Goal: Task Accomplishment & Management: Use online tool/utility

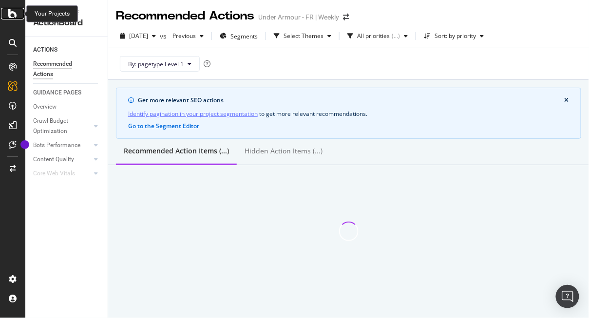
click at [9, 15] on icon at bounding box center [12, 14] width 9 height 12
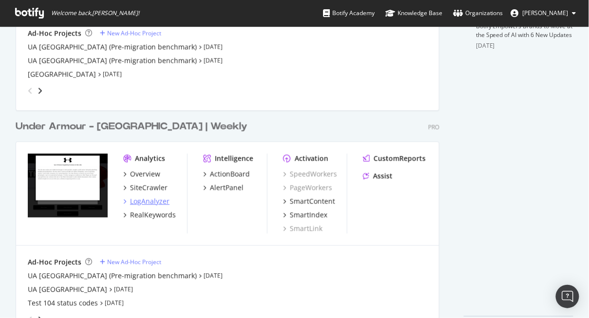
scroll to position [414, 0]
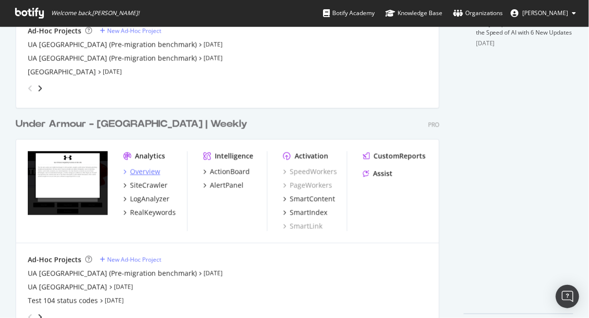
click at [150, 173] on div "Overview" at bounding box center [145, 172] width 30 height 10
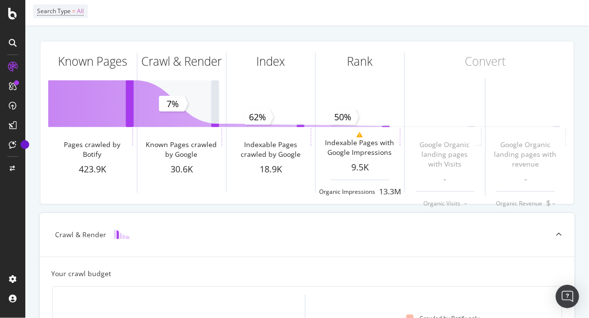
scroll to position [49, 0]
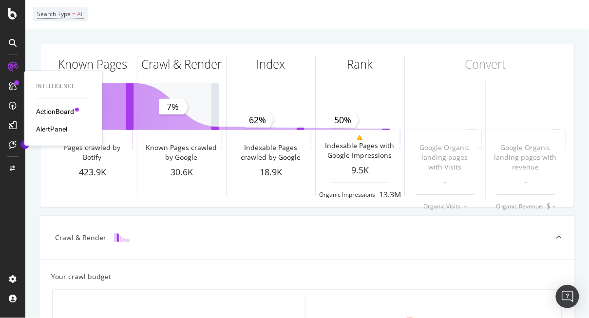
click at [61, 110] on div "ActionBoard" at bounding box center [55, 112] width 38 height 10
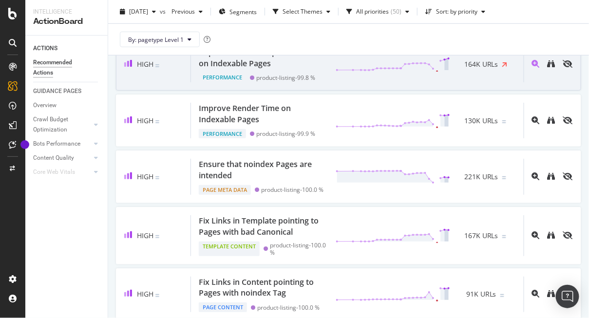
scroll to position [192, 0]
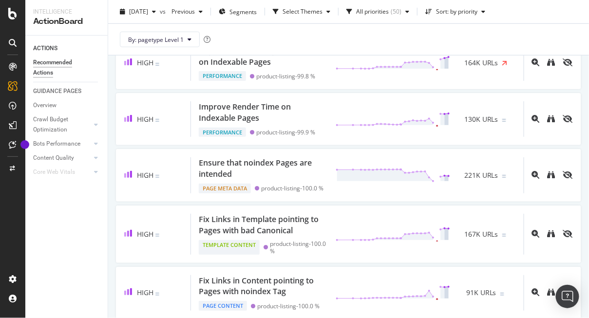
click at [43, 74] on div "Recommended Actions" at bounding box center [62, 67] width 58 height 20
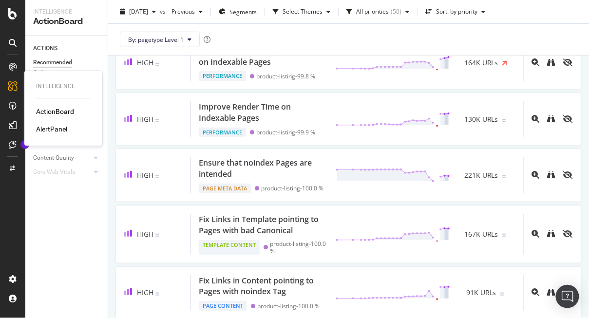
click at [60, 131] on div "AlertPanel" at bounding box center [51, 129] width 31 height 10
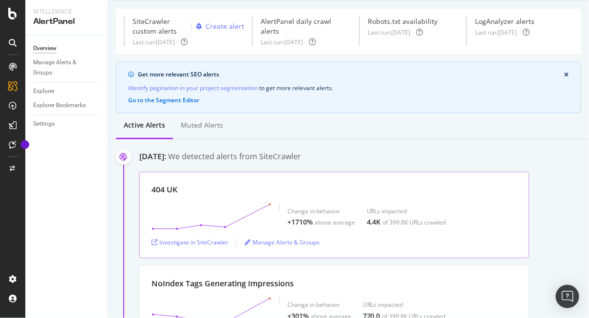
scroll to position [23, 0]
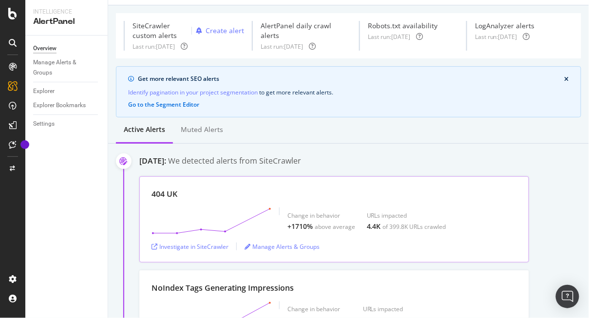
click at [205, 185] on div "404 UK Change in behavior +1710% above average URLs impacted 4.4K of 399.8K URL…" at bounding box center [334, 219] width 390 height 86
click at [190, 245] on div "Investigate in SiteCrawler" at bounding box center [190, 247] width 77 height 8
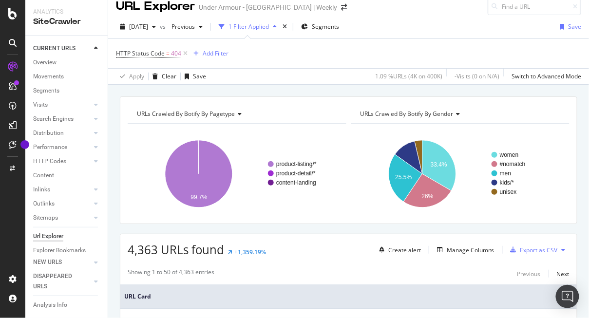
scroll to position [10, 0]
click at [229, 113] on span "URLs Crawled By Botify By pagetype" at bounding box center [186, 113] width 98 height 8
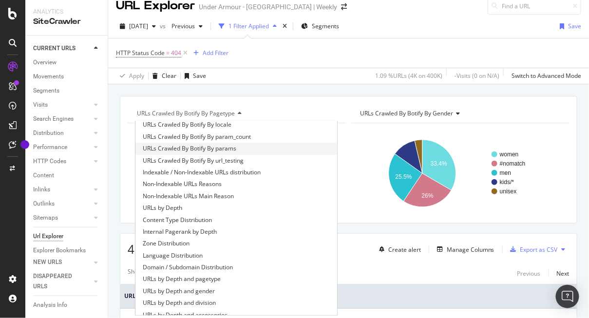
scroll to position [121, 0]
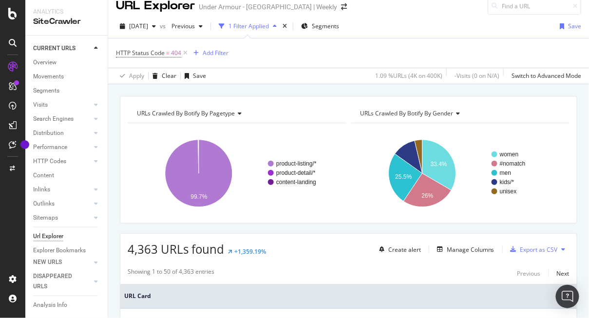
click at [332, 88] on div "URLs Crawled By Botify By pagetype Chart (by Value) Table Expand Export as CSV …" at bounding box center [348, 95] width 481 height 23
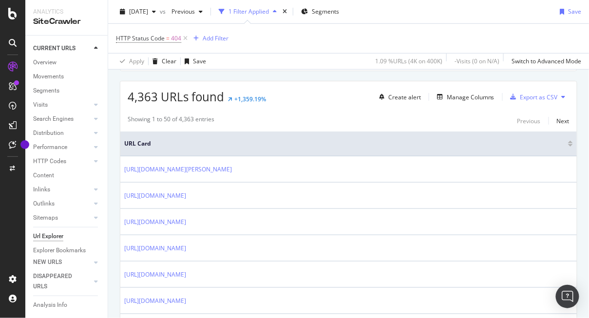
scroll to position [167, 0]
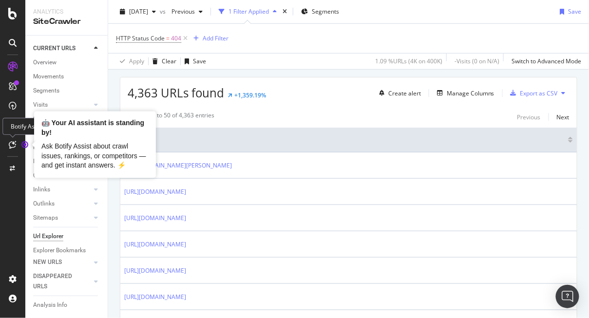
click at [25, 145] on circle "Tooltip anchor" at bounding box center [25, 145] width 6 height 6
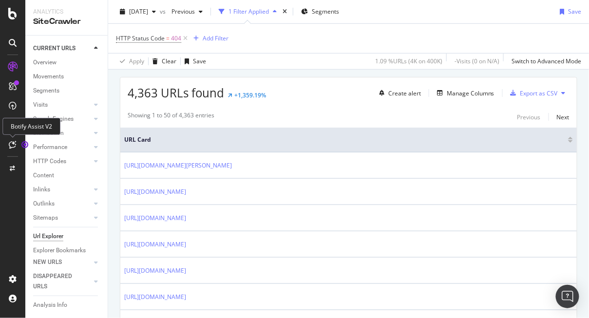
click at [9, 143] on icon at bounding box center [12, 145] width 7 height 8
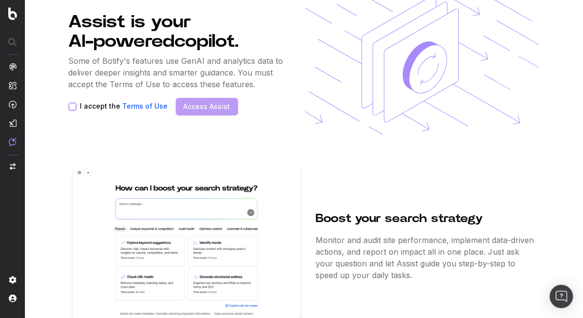
click at [72, 107] on button "I accept the Terms of Use" at bounding box center [73, 107] width 8 height 8
click at [210, 107] on link "Access Assist" at bounding box center [207, 107] width 47 height 10
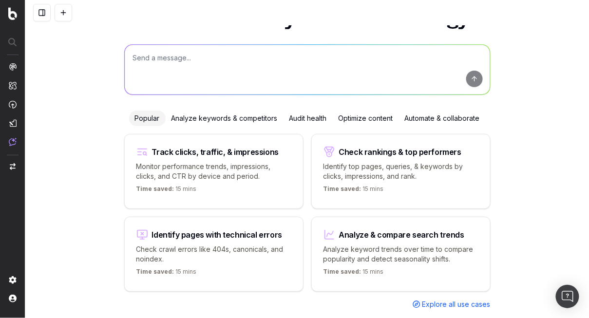
scroll to position [42, 0]
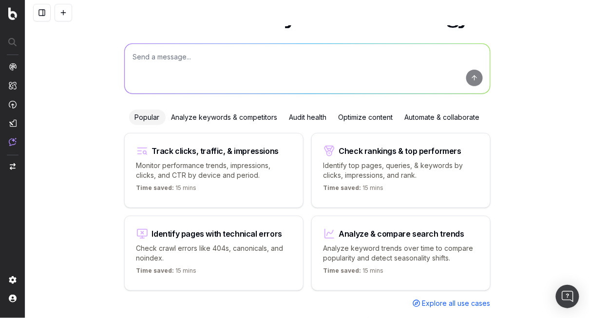
click at [171, 230] on div "Identify pages with technical errors" at bounding box center [217, 234] width 131 height 8
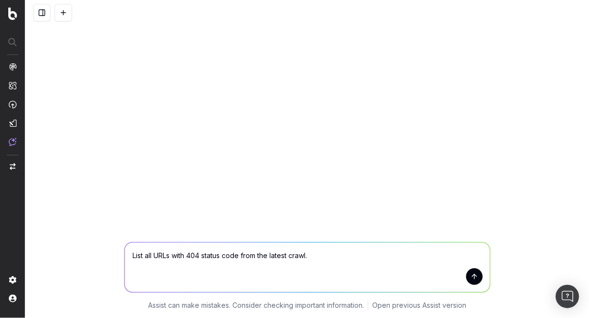
scroll to position [0, 0]
click at [130, 253] on textarea "List all URLs with 404 status code from the latest crawl." at bounding box center [307, 268] width 365 height 50
drag, startPoint x: 216, startPoint y: 255, endPoint x: 430, endPoint y: 253, distance: 214.4
click at [430, 253] on textarea "Are there internal links to List all URLs with 404 status code from the latest …" at bounding box center [307, 268] width 365 height 50
type textarea "Are there internal links to PLP in 404?"
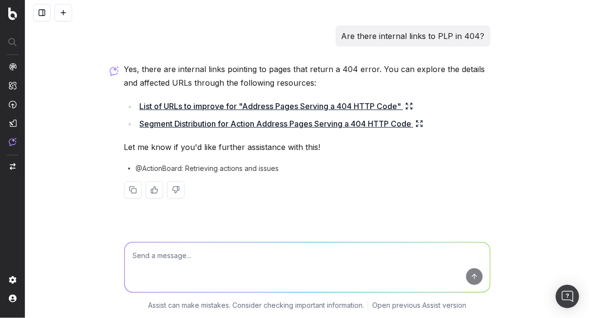
click at [372, 123] on link "Segment Distribution for Action Address Pages Serving a 404 HTTP Code" at bounding box center [282, 124] width 284 height 14
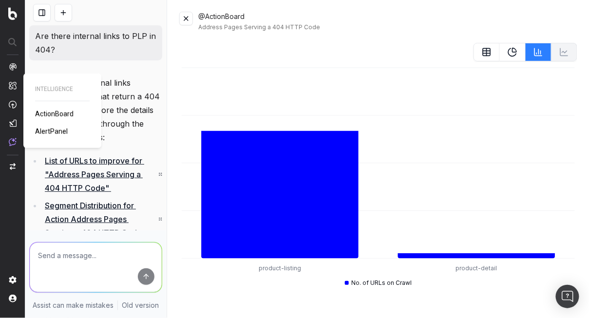
click at [54, 133] on span "AlertPanel" at bounding box center [51, 132] width 33 height 8
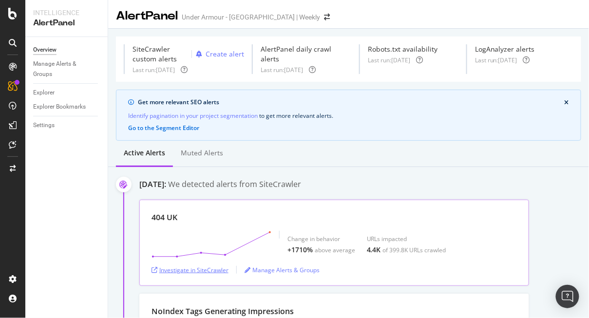
click at [181, 268] on div "Investigate in SiteCrawler" at bounding box center [190, 270] width 77 height 8
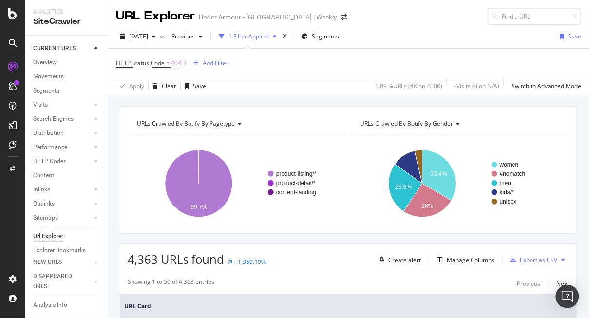
scroll to position [15, 0]
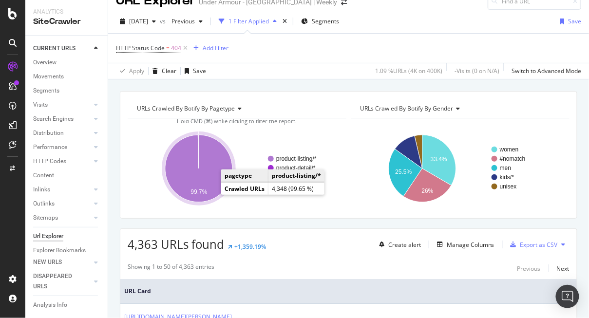
click at [209, 184] on icon "A chart." at bounding box center [198, 168] width 67 height 67
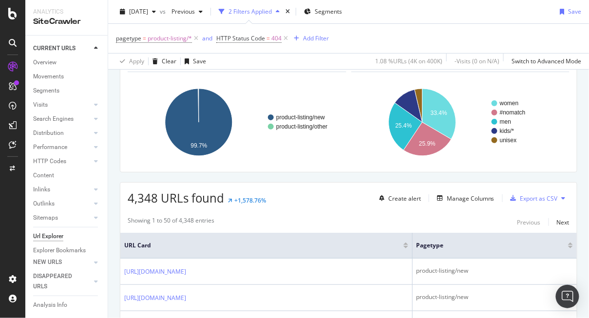
scroll to position [80, 0]
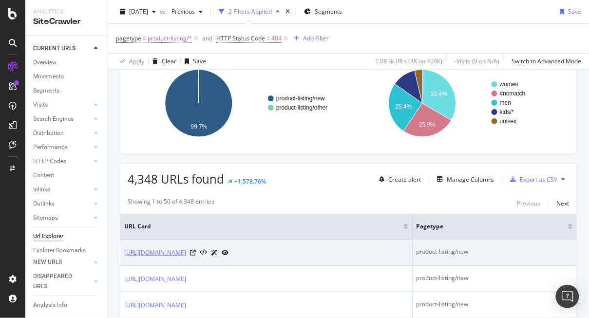
click at [186, 250] on link "[URL][DOMAIN_NAME]" at bounding box center [155, 253] width 62 height 10
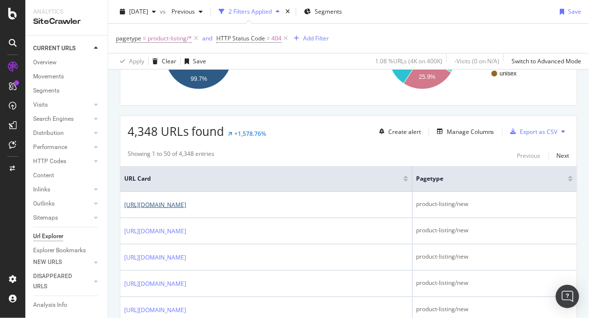
scroll to position [133, 0]
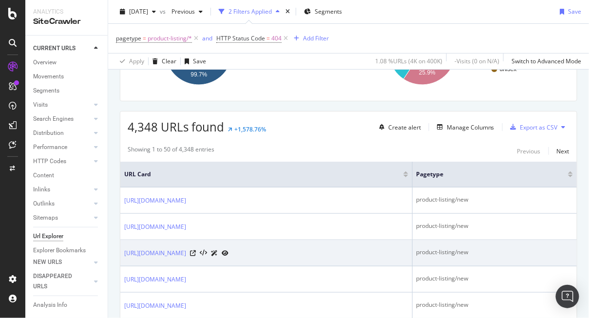
click at [229, 250] on div at bounding box center [209, 253] width 38 height 10
click at [196, 251] on icon at bounding box center [193, 253] width 6 height 6
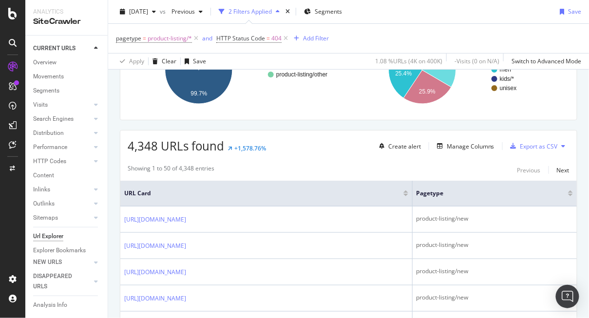
scroll to position [115, 0]
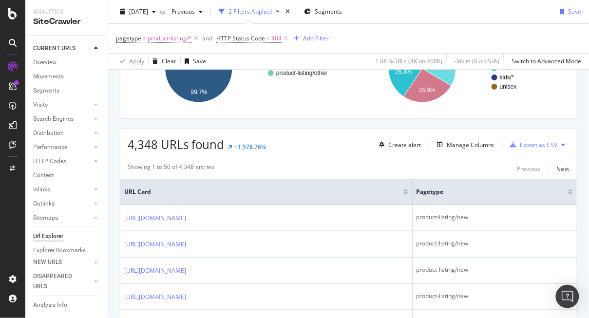
click at [568, 192] on div at bounding box center [570, 193] width 5 height 2
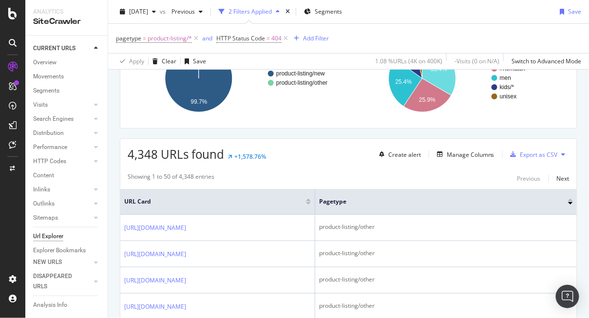
scroll to position [115, 0]
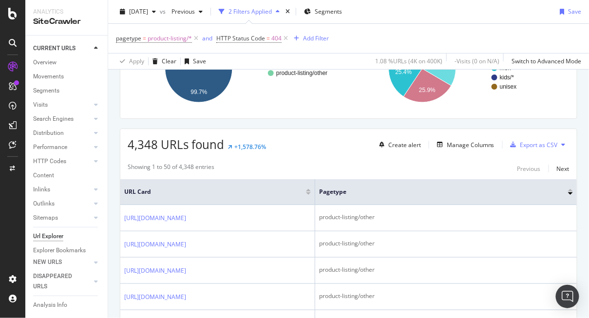
click at [568, 192] on div at bounding box center [570, 193] width 5 height 2
click at [562, 191] on div "pagetype" at bounding box center [443, 192] width 249 height 10
click at [568, 192] on div at bounding box center [570, 193] width 5 height 2
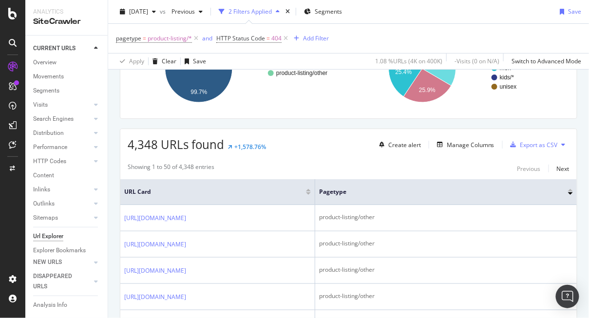
click at [568, 192] on div at bounding box center [570, 193] width 5 height 2
click at [411, 186] on th "pagetype" at bounding box center [446, 192] width 262 height 26
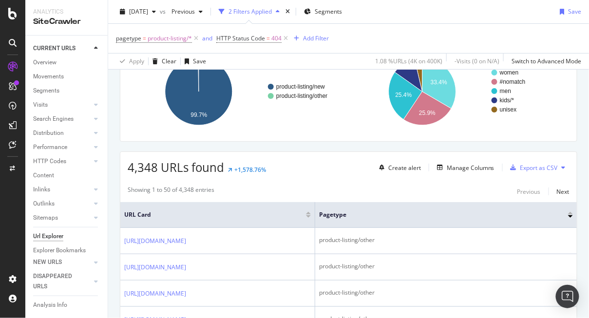
scroll to position [96, 0]
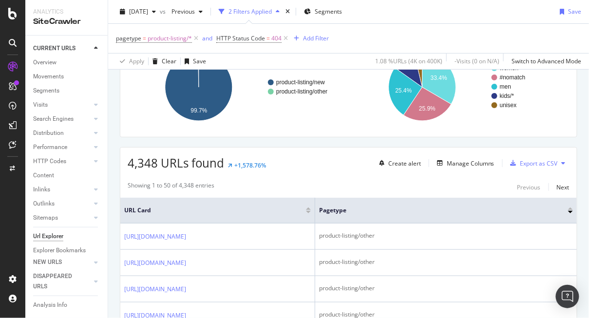
click at [568, 209] on div at bounding box center [570, 209] width 5 height 2
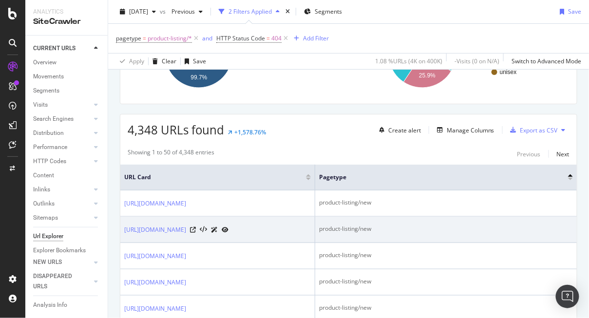
scroll to position [126, 0]
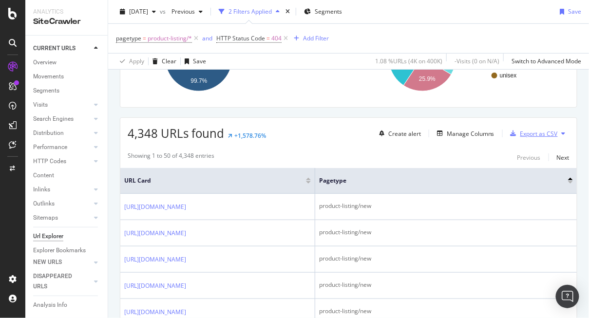
click at [549, 133] on div "Export as CSV" at bounding box center [539, 134] width 38 height 8
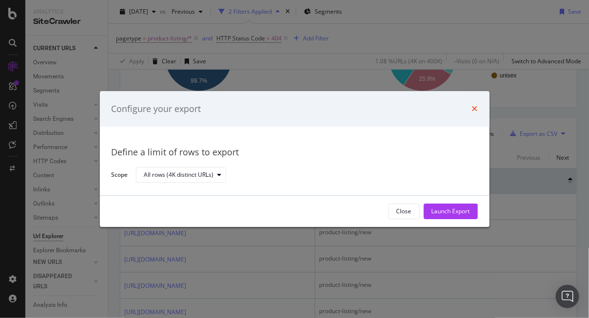
click at [473, 108] on icon "times" at bounding box center [475, 109] width 6 height 8
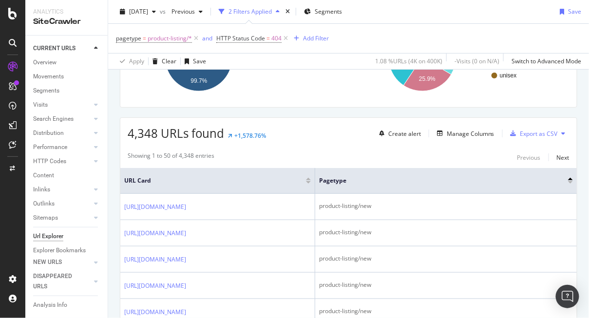
click at [562, 132] on icon at bounding box center [564, 134] width 4 height 6
click at [488, 158] on div "Showing 1 to 50 of 4,348 entries Previous Next" at bounding box center [348, 158] width 457 height 12
click at [525, 132] on div "Export as CSV" at bounding box center [539, 134] width 38 height 8
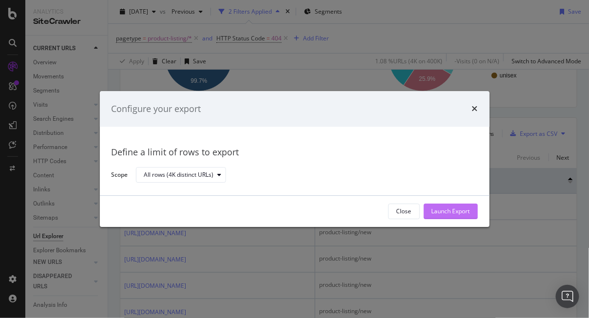
click at [450, 213] on div "Launch Export" at bounding box center [451, 212] width 38 height 8
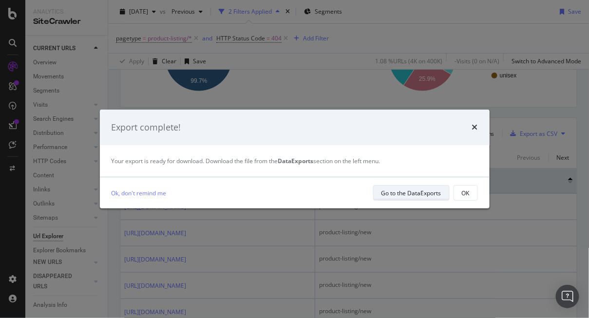
click at [425, 195] on div "Go to the DataExports" at bounding box center [412, 193] width 60 height 8
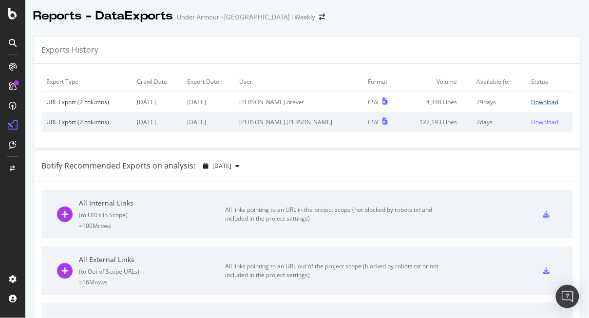
click at [532, 104] on div "Download" at bounding box center [545, 102] width 27 height 8
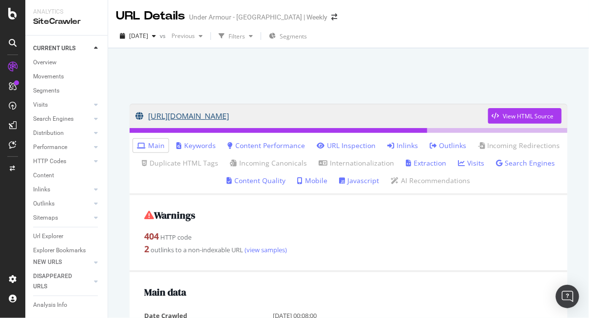
click at [208, 116] on link "[URL][DOMAIN_NAME]" at bounding box center [311, 116] width 353 height 24
